Goal: Information Seeking & Learning: Learn about a topic

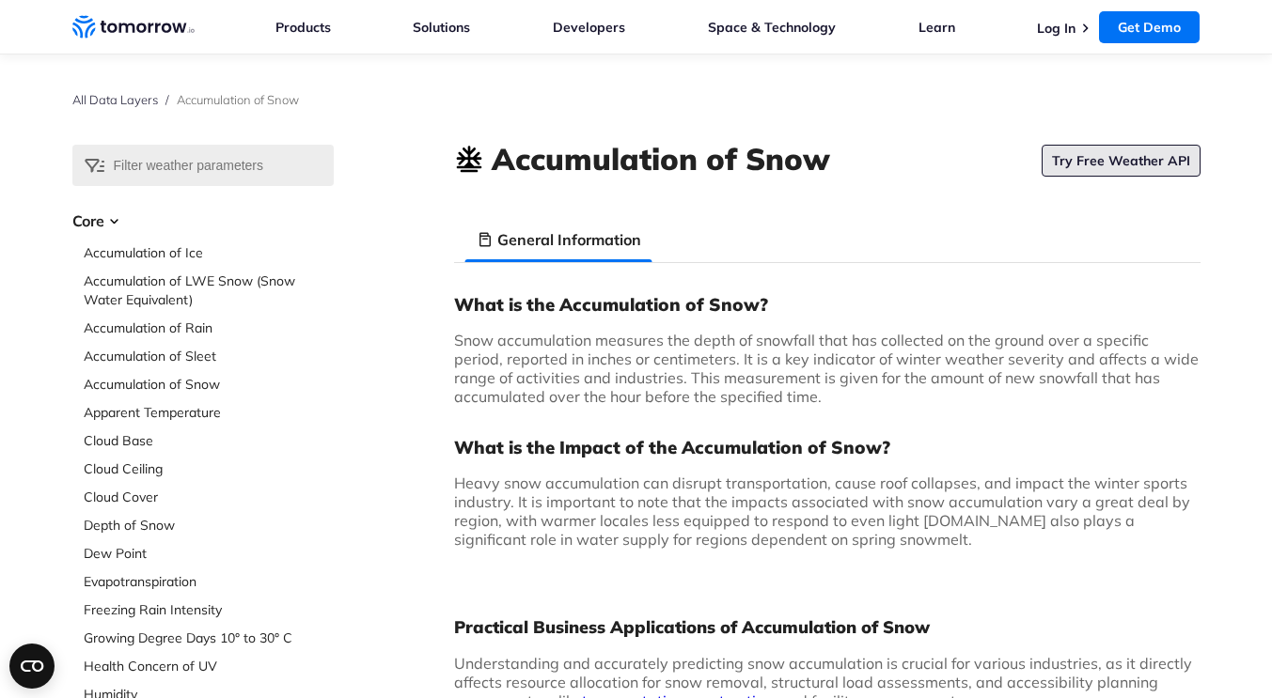
click at [1157, 165] on link "Try Free Weather API" at bounding box center [1120, 161] width 159 height 32
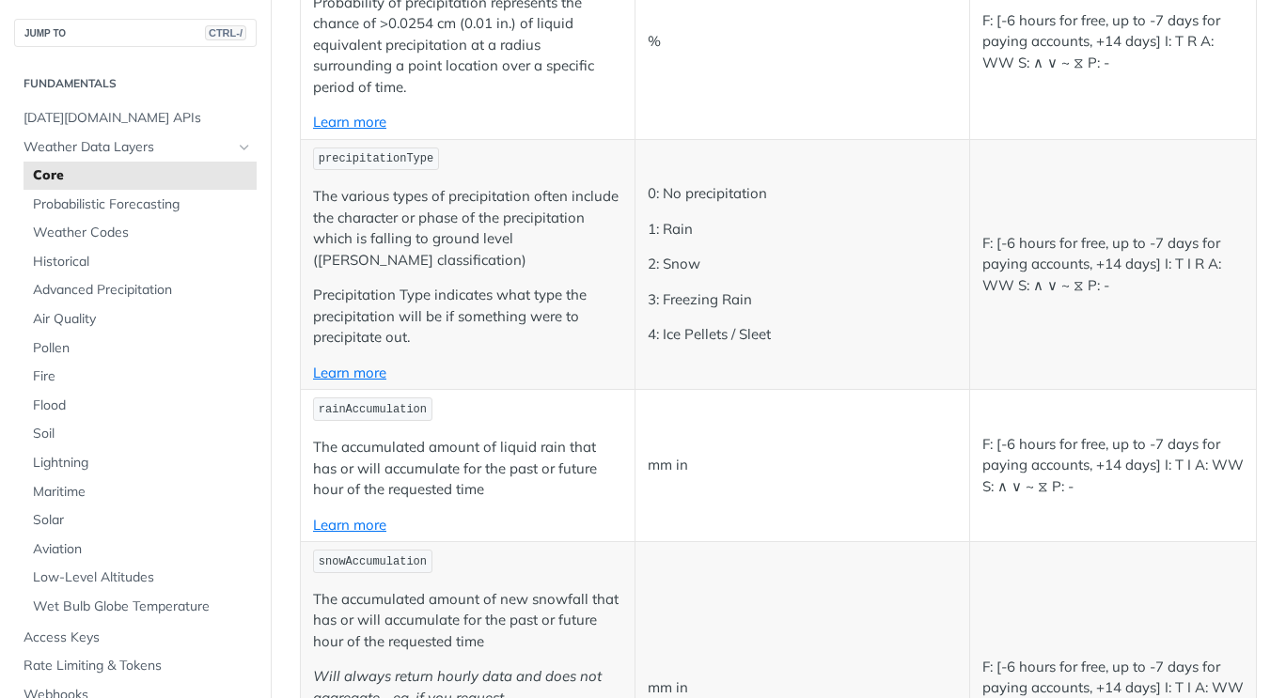
scroll to position [4627, 0]
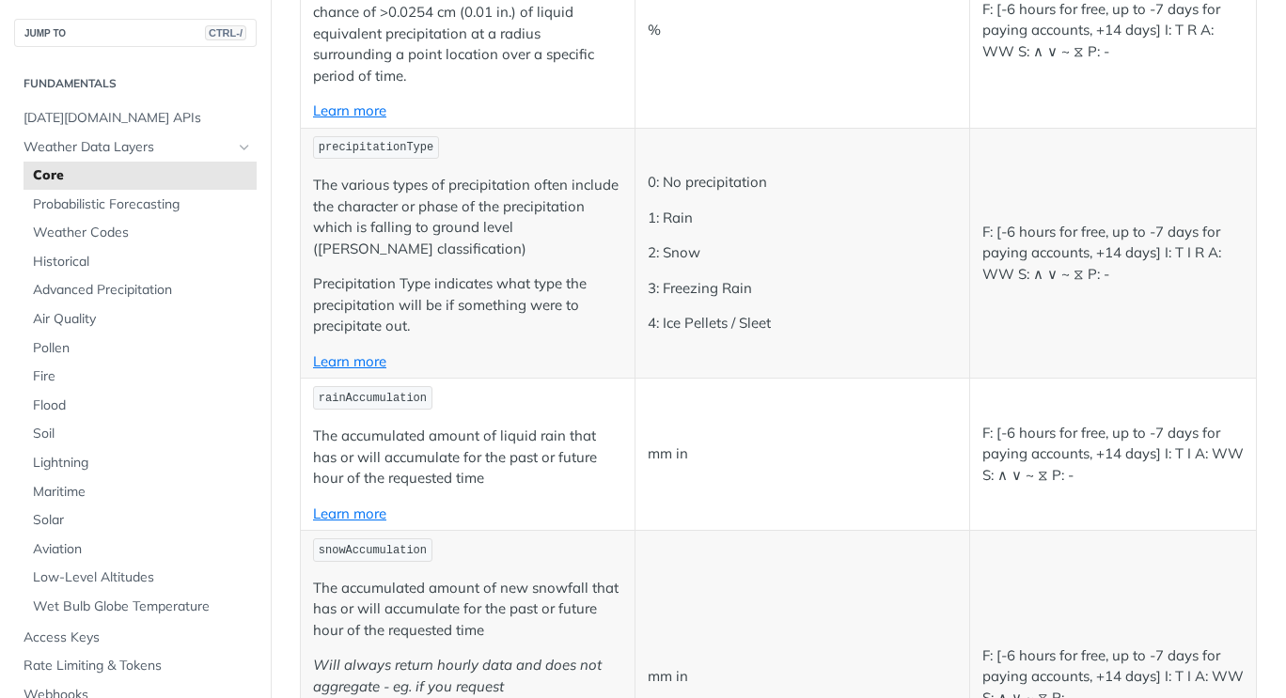
click at [382, 544] on span "snowAccumulation" at bounding box center [373, 550] width 108 height 13
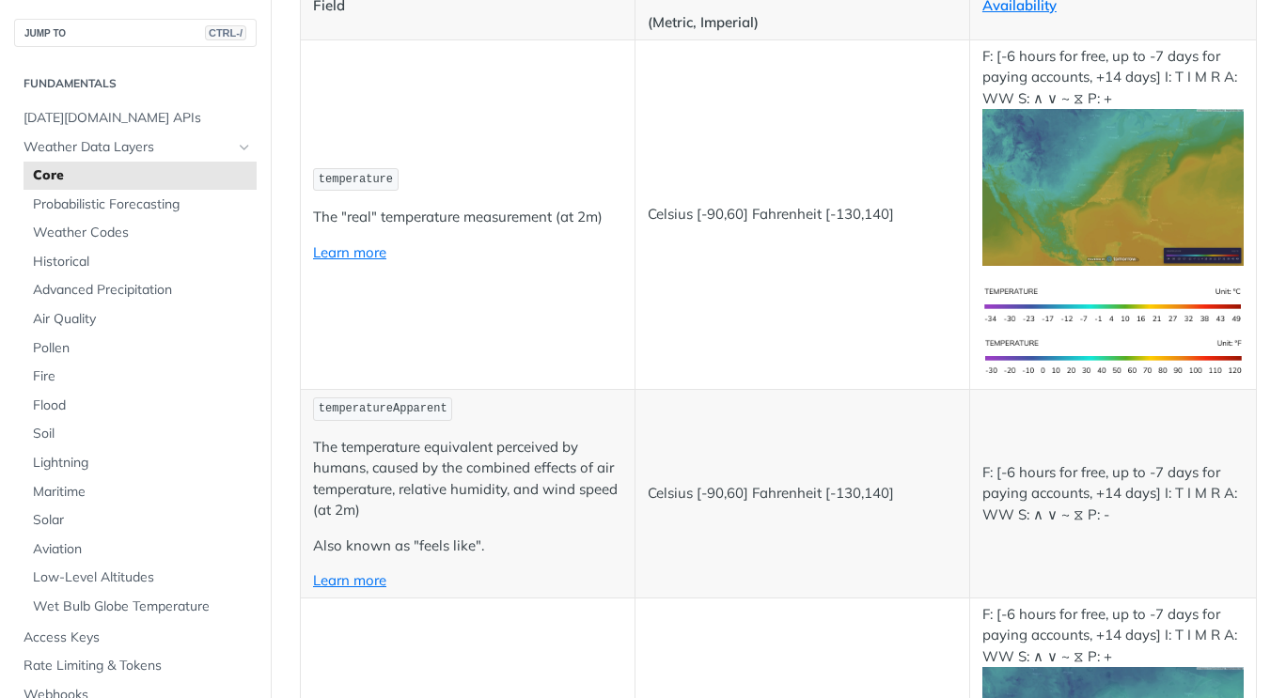
scroll to position [337, 0]
click at [99, 118] on span "Tomorrow.io APIs" at bounding box center [137, 118] width 228 height 19
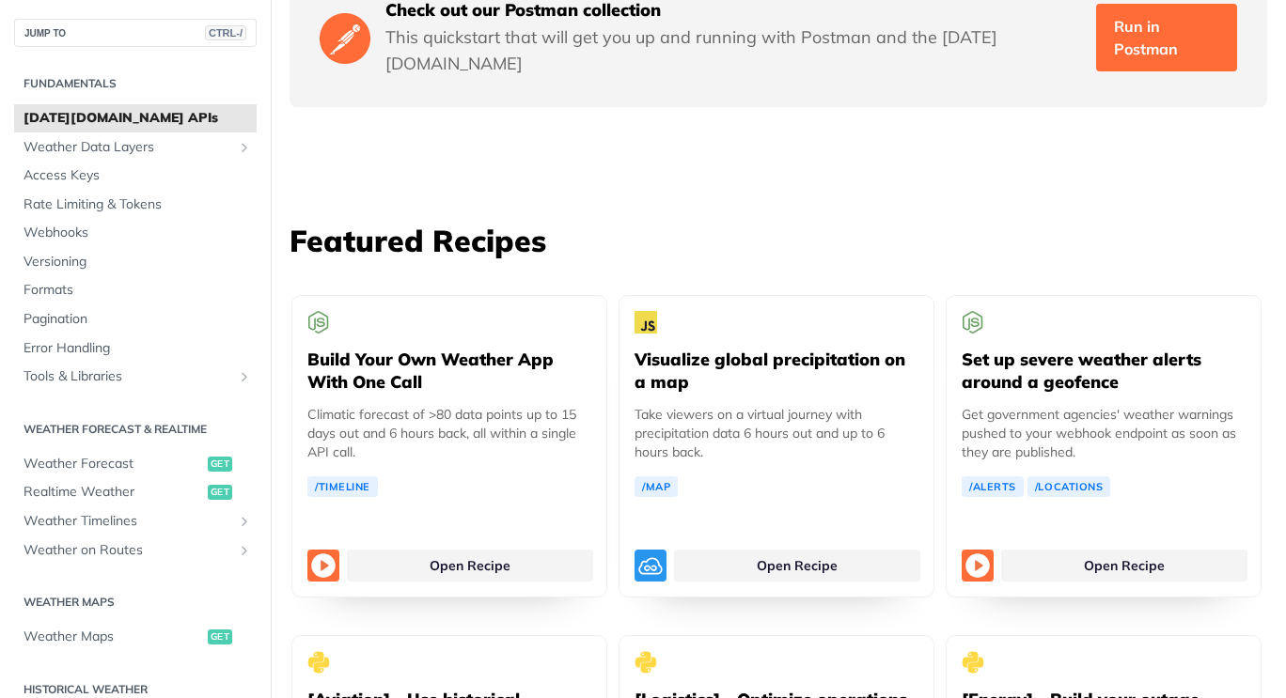
scroll to position [3302, 0]
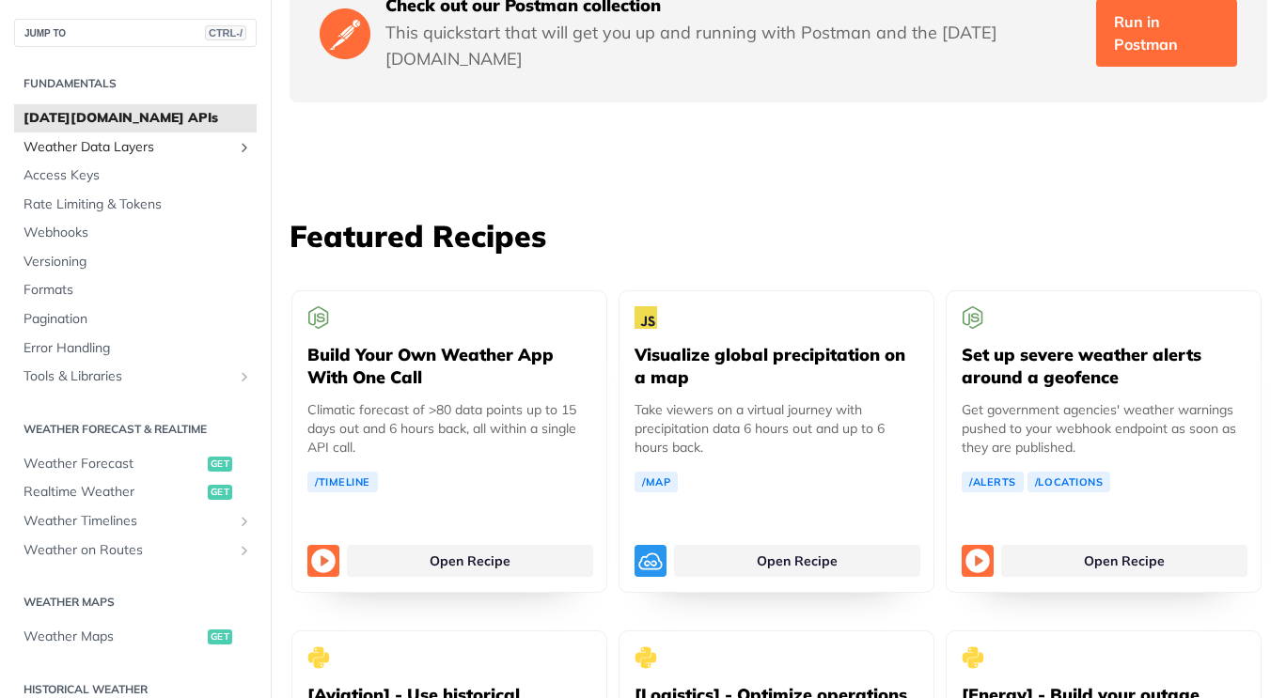
click at [112, 149] on span "Weather Data Layers" at bounding box center [127, 147] width 209 height 19
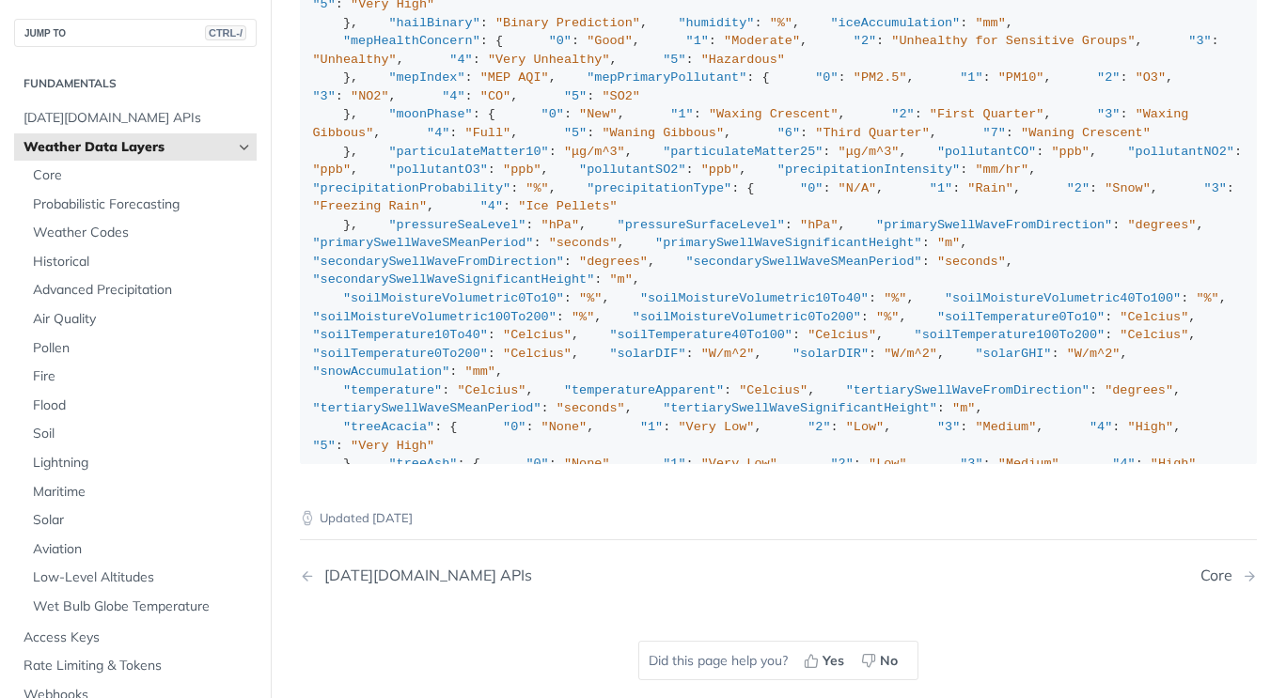
scroll to position [2246, 0]
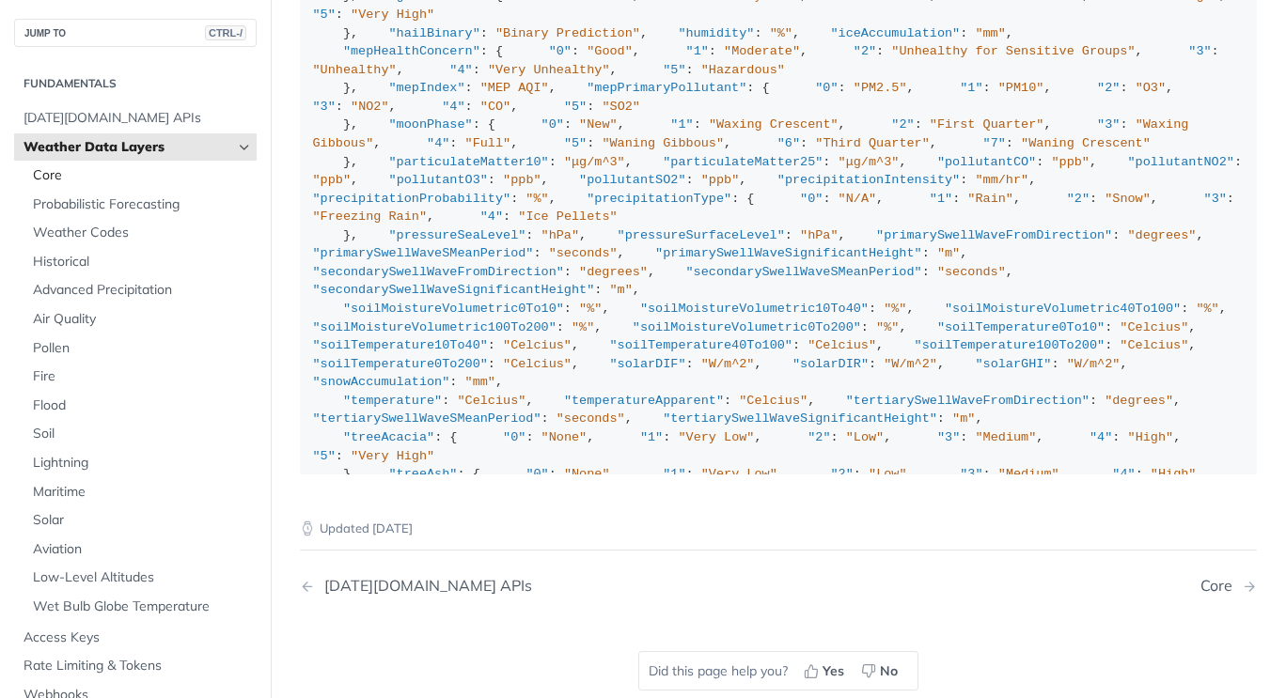
click at [57, 173] on span "Core" at bounding box center [142, 175] width 219 height 19
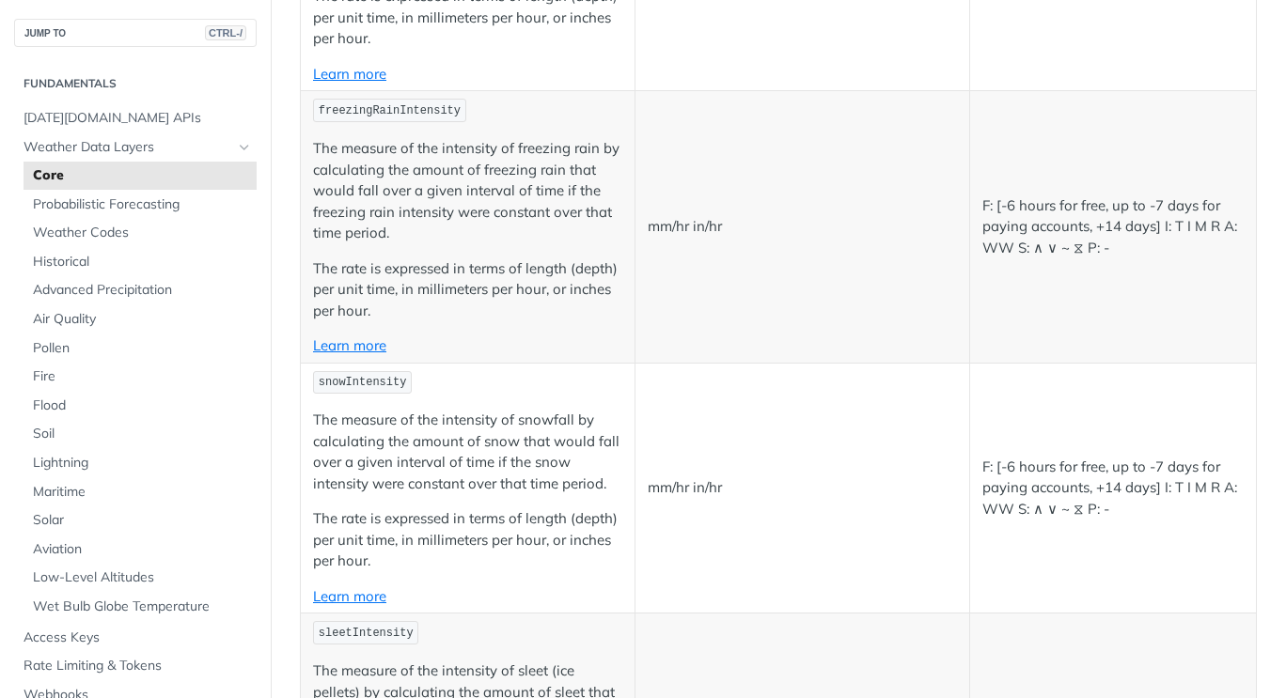
scroll to position [4795, 0]
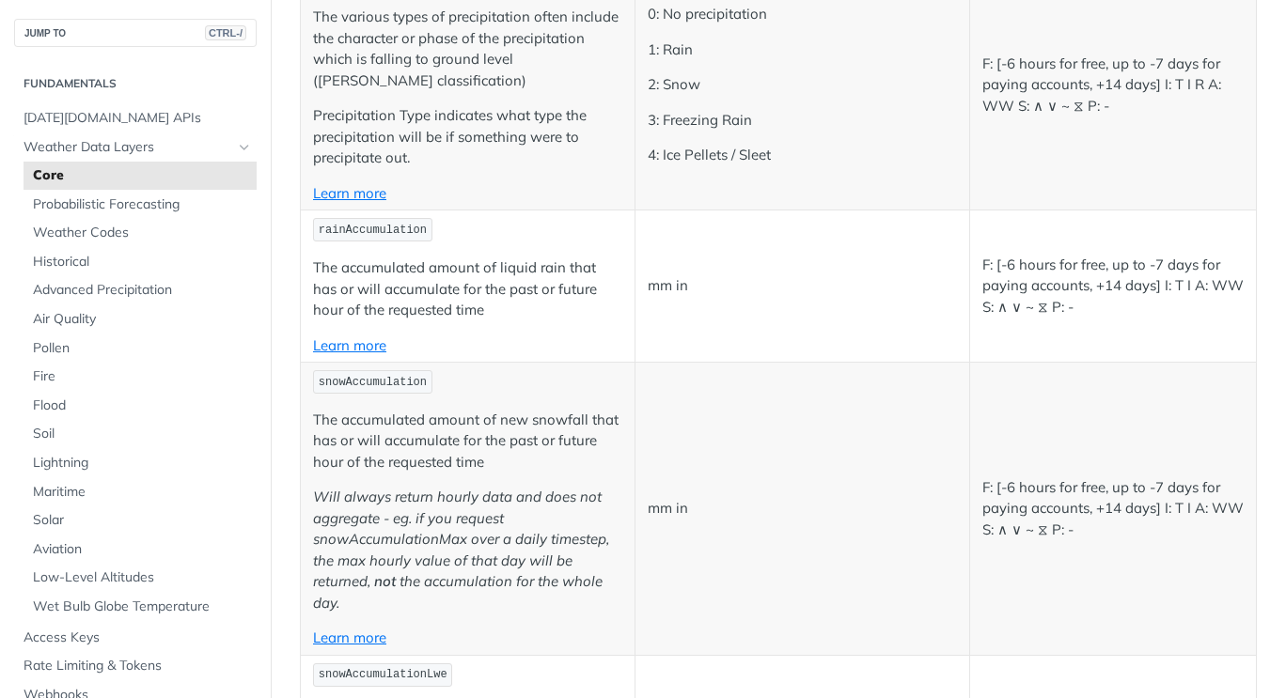
click at [374, 376] on span "snowAccumulation" at bounding box center [373, 382] width 108 height 13
copy span "snowAccumulation"
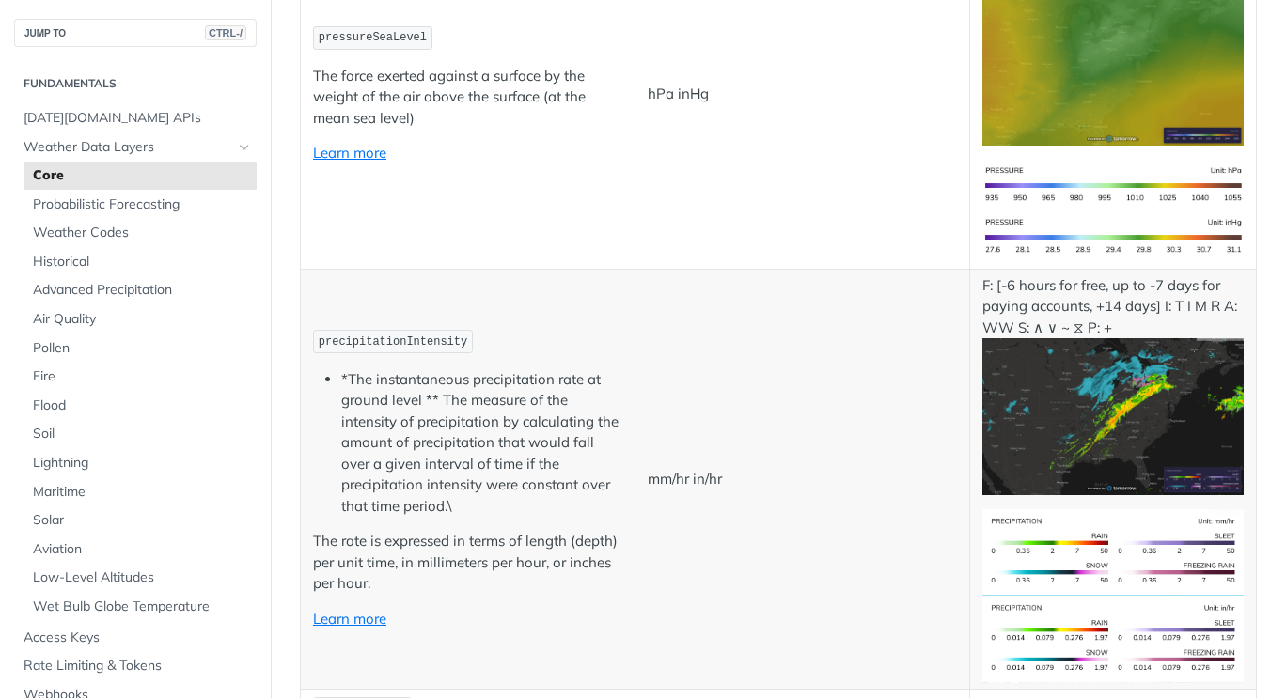
scroll to position [4952, 0]
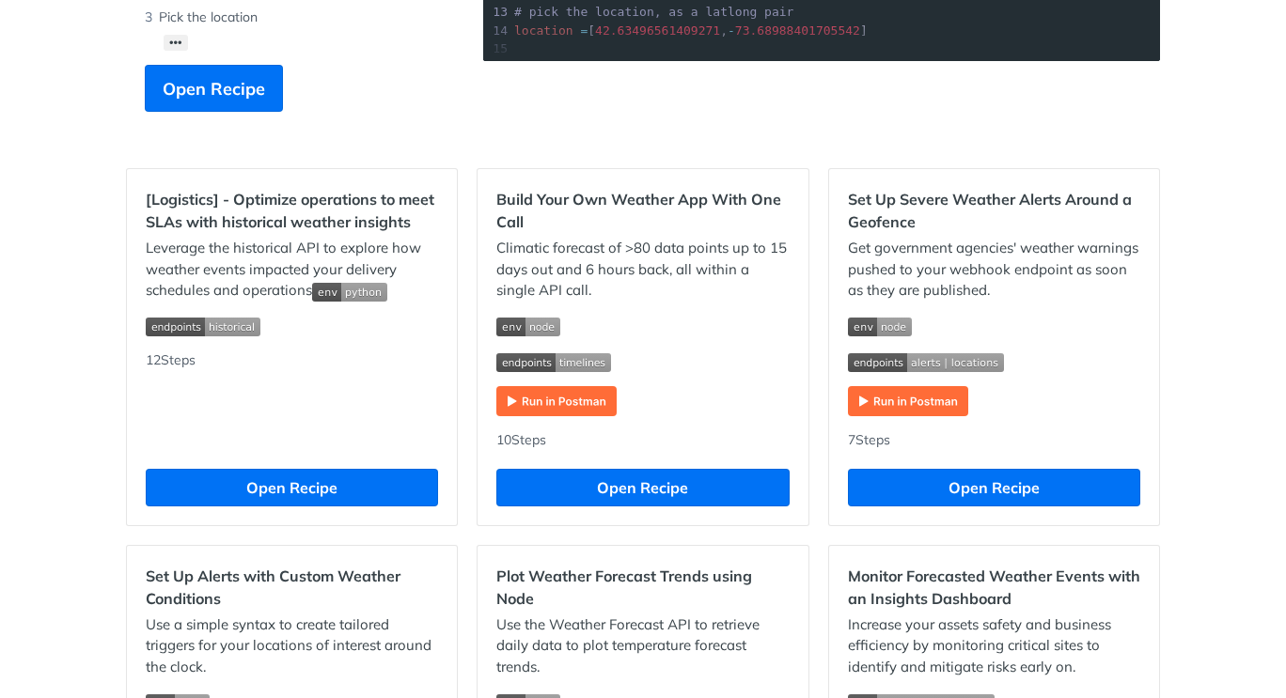
scroll to position [468, 0]
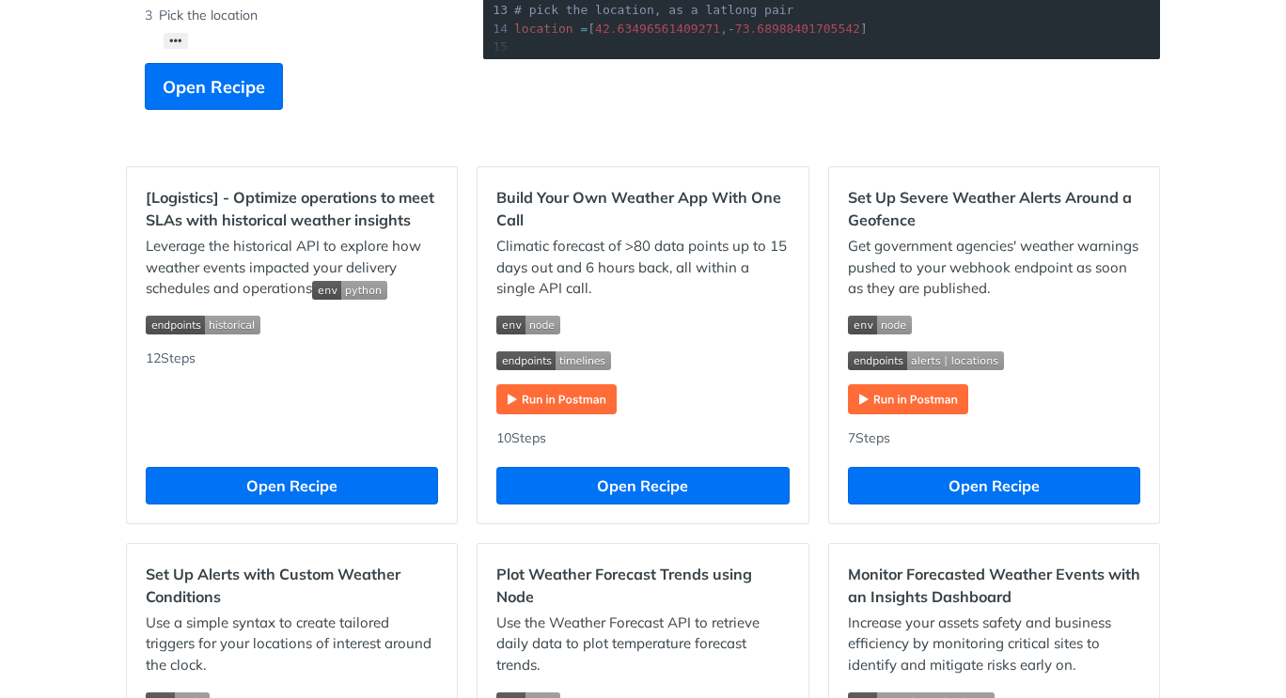
click at [546, 403] on img "Expand image" at bounding box center [556, 399] width 120 height 30
